Goal: Check status: Check status

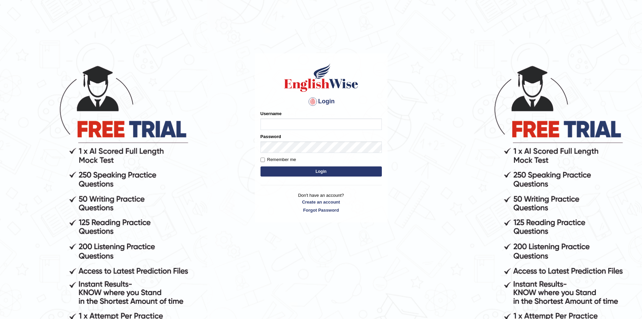
click at [282, 120] on input "Username" at bounding box center [321, 123] width 121 height 11
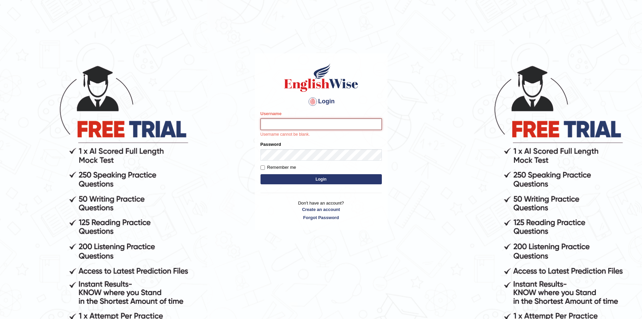
type input "Subashrubi"
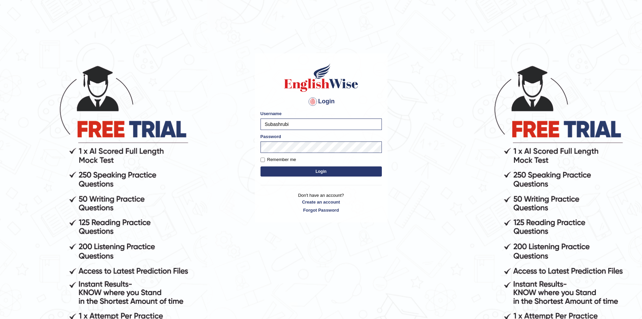
click at [301, 166] on form "Please fix the following errors: Username Subashrubi Password Remember me Login" at bounding box center [321, 144] width 121 height 68
click at [297, 171] on button "Login" at bounding box center [321, 171] width 121 height 10
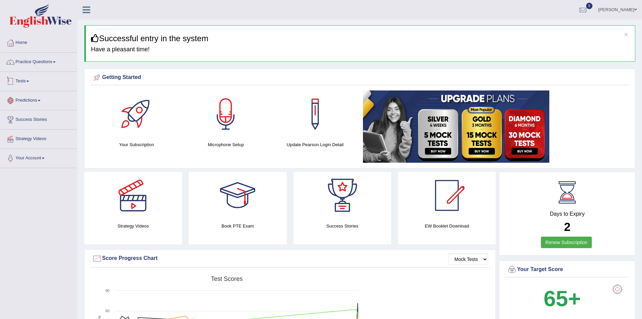
click at [25, 74] on link "Tests" at bounding box center [38, 80] width 77 height 17
click at [21, 118] on link "History" at bounding box center [43, 121] width 63 height 12
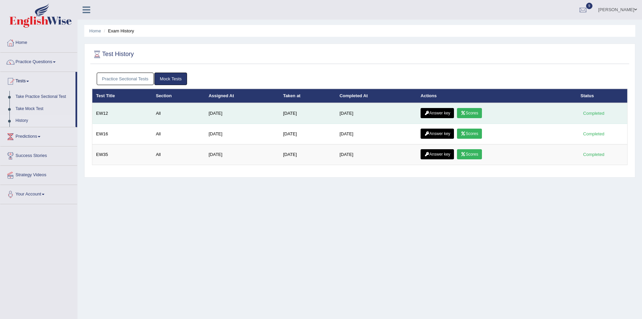
click at [466, 112] on icon at bounding box center [463, 113] width 5 height 4
click at [446, 111] on link "Answer key" at bounding box center [437, 113] width 33 height 10
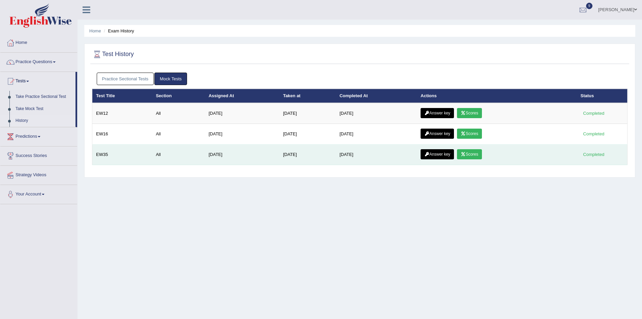
click at [438, 154] on link "Answer key" at bounding box center [437, 154] width 33 height 10
click at [481, 158] on link "Scores" at bounding box center [469, 154] width 25 height 10
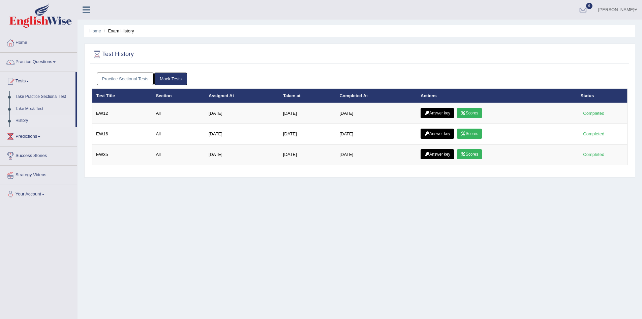
click at [144, 76] on link "Practice Sectional Tests" at bounding box center [125, 79] width 57 height 12
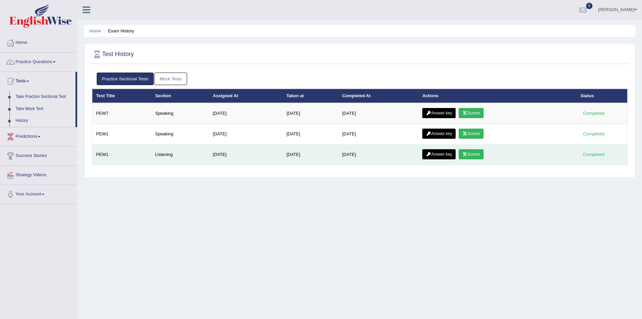
click at [475, 151] on link "Scores" at bounding box center [471, 154] width 25 height 10
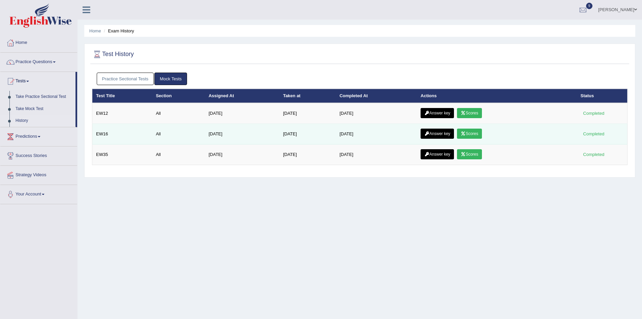
click at [463, 133] on link "Scores" at bounding box center [469, 133] width 25 height 10
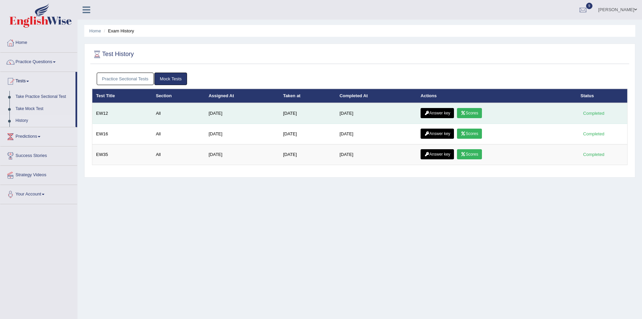
click at [466, 115] on icon at bounding box center [463, 113] width 5 height 4
